Goal: Browse casually

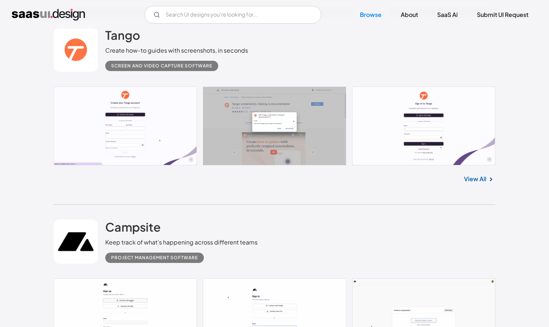
scroll to position [1217, 0]
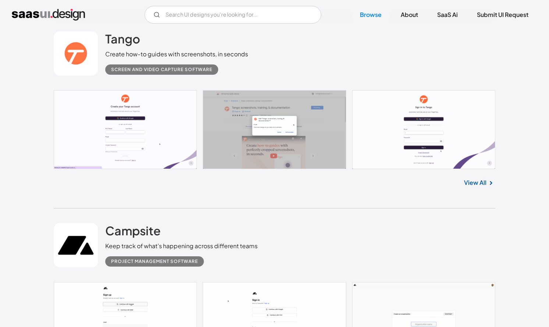
click at [144, 137] on link at bounding box center [275, 129] width 442 height 79
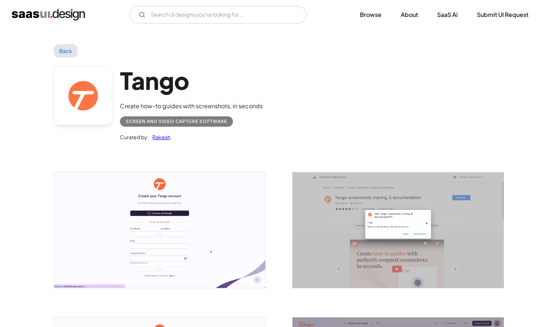
click at [170, 224] on img "open lightbox" at bounding box center [159, 230] width 211 height 116
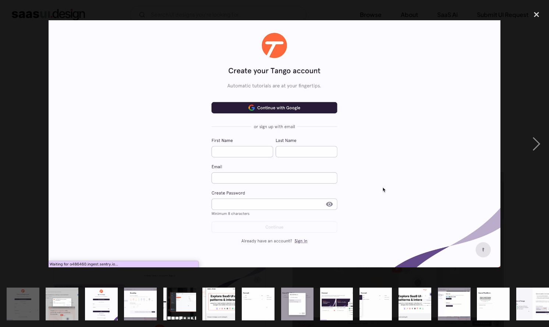
click at [1, 134] on div "previous image" at bounding box center [12, 144] width 25 height 275
click at [534, 16] on div "close lightbox" at bounding box center [536, 15] width 25 height 16
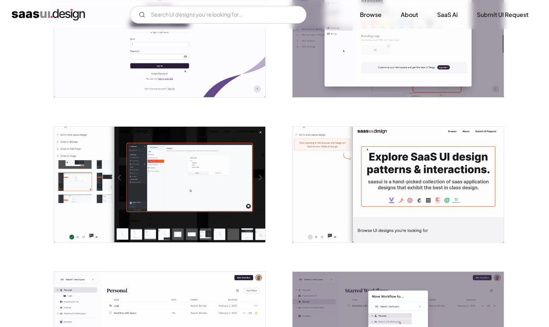
scroll to position [345, 0]
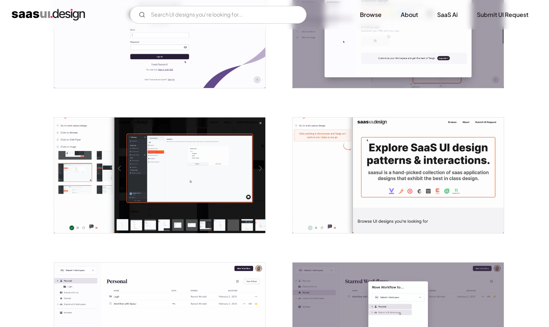
click at [69, 15] on img "home" at bounding box center [48, 15] width 73 height 12
